Goal: Task Accomplishment & Management: Use online tool/utility

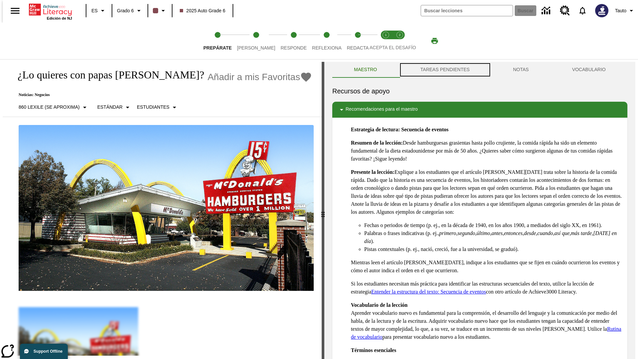
click at [444, 70] on button "TAREAS PENDIENTES" at bounding box center [445, 70] width 93 height 16
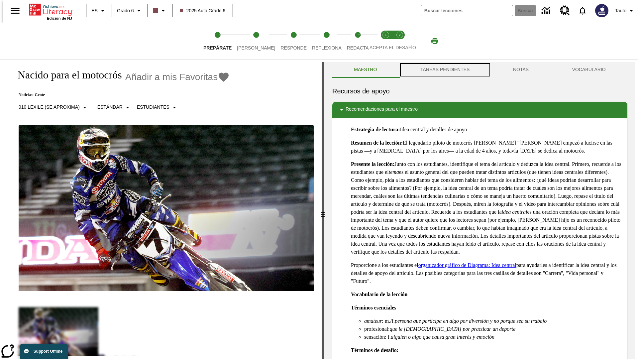
click at [444, 70] on button "TAREAS PENDIENTES" at bounding box center [445, 70] width 93 height 16
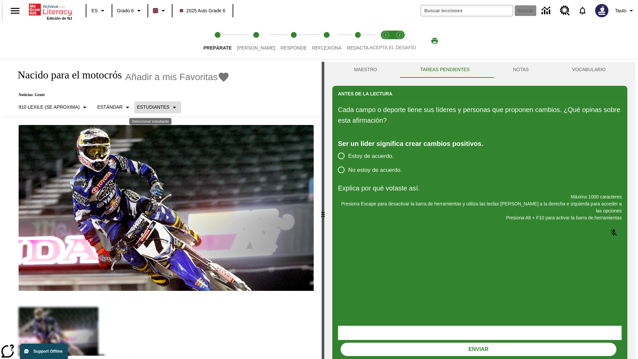
click at [152, 107] on p "Estudiantes" at bounding box center [153, 107] width 33 height 7
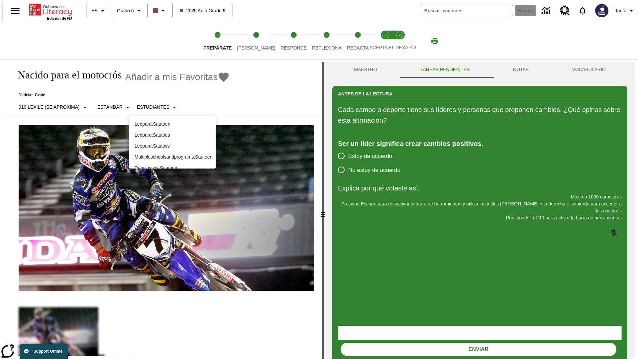
click at [173, 135] on p "Leopard , Sautoes" at bounding box center [173, 135] width 76 height 7
